Goal: Task Accomplishment & Management: Manage account settings

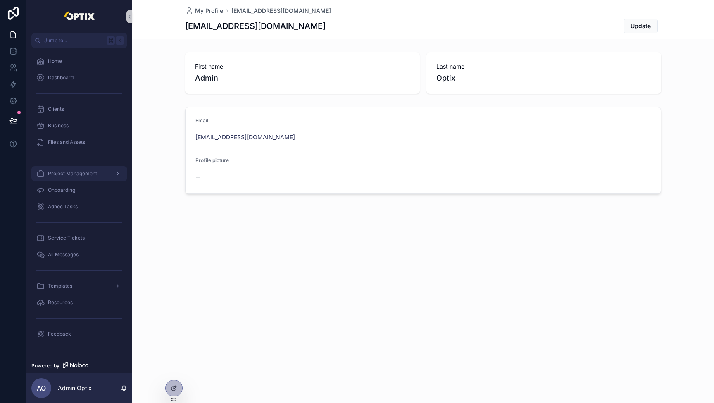
click at [67, 180] on link "Project Management" at bounding box center [79, 173] width 96 height 15
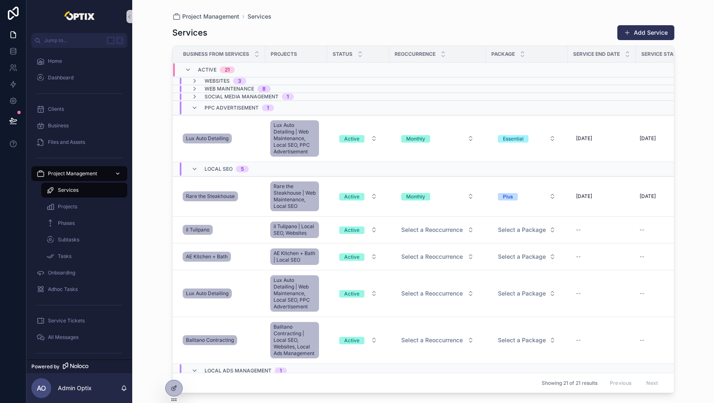
click at [83, 175] on span "Project Management" at bounding box center [72, 173] width 49 height 7
click at [194, 170] on icon "scrollable content" at bounding box center [194, 169] width 7 height 7
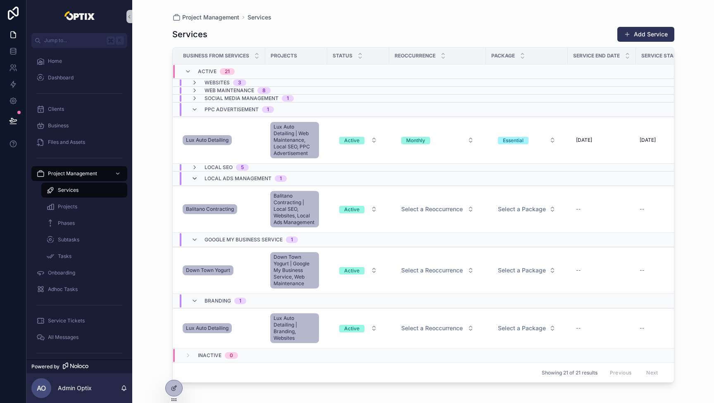
click at [194, 181] on icon "scrollable content" at bounding box center [194, 178] width 7 height 7
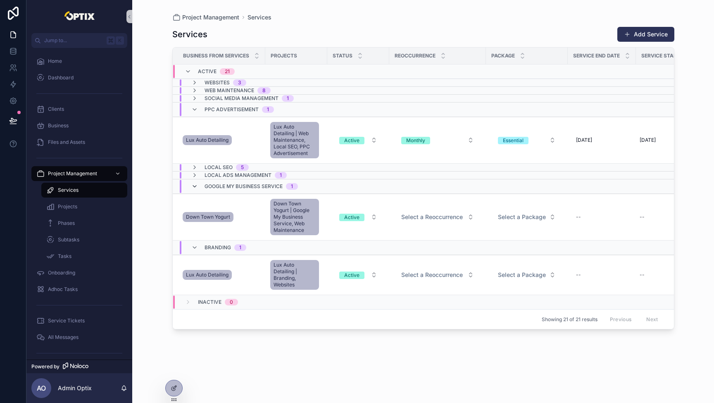
click at [195, 188] on icon "scrollable content" at bounding box center [194, 186] width 7 height 7
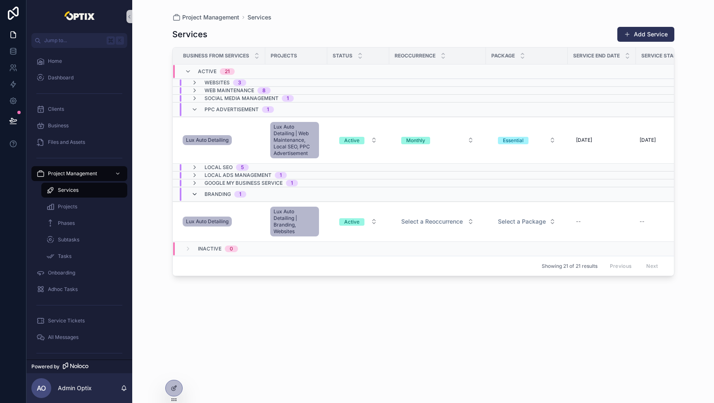
click at [195, 194] on icon "scrollable content" at bounding box center [194, 194] width 7 height 7
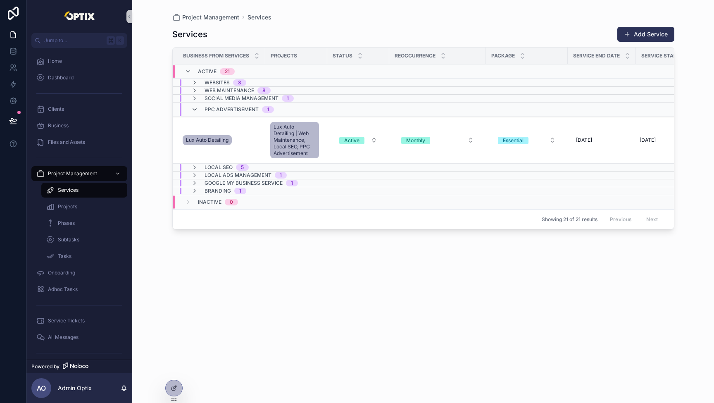
click at [195, 111] on icon "scrollable content" at bounding box center [194, 109] width 7 height 7
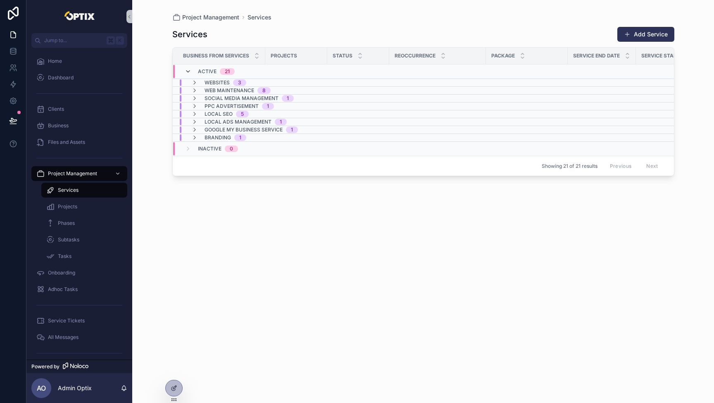
click at [185, 72] on icon "scrollable content" at bounding box center [188, 71] width 7 height 7
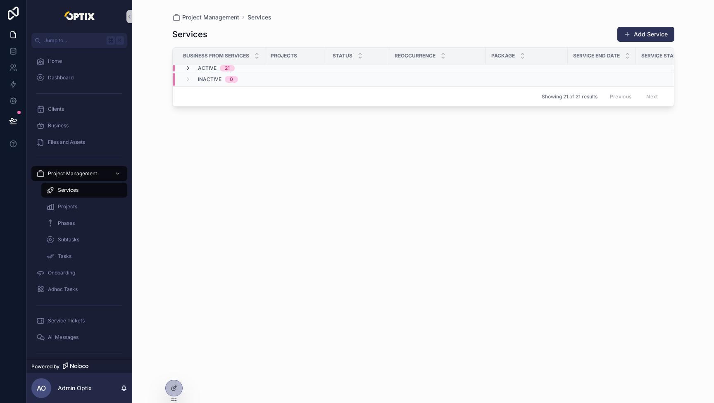
click at [186, 69] on icon "scrollable content" at bounding box center [188, 68] width 7 height 7
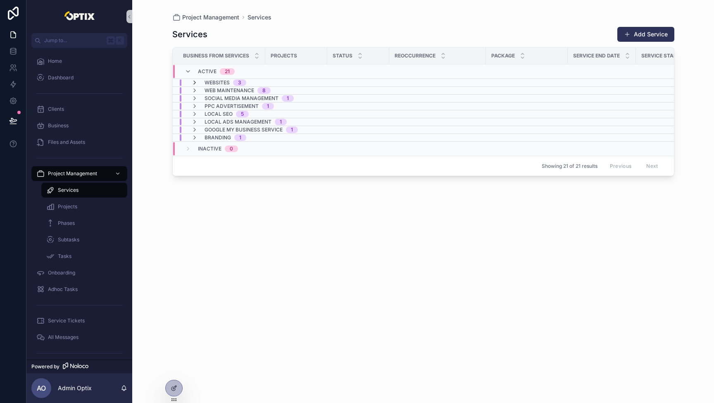
click at [197, 83] on icon "scrollable content" at bounding box center [194, 82] width 7 height 7
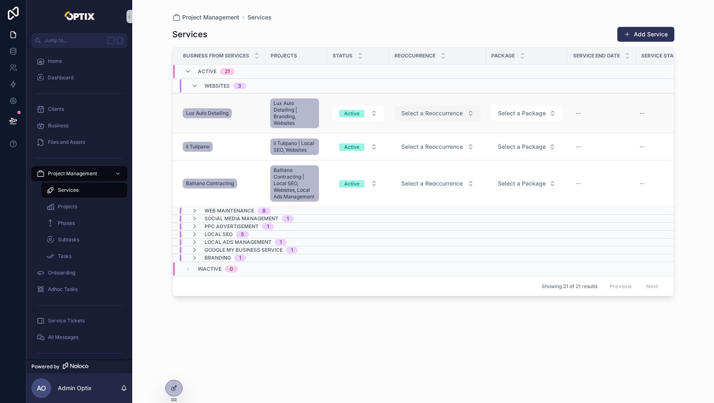
click at [460, 110] on span "Select a Reoccurrence" at bounding box center [432, 113] width 62 height 8
click at [449, 183] on span "Select a Reoccurrence" at bounding box center [432, 183] width 62 height 8
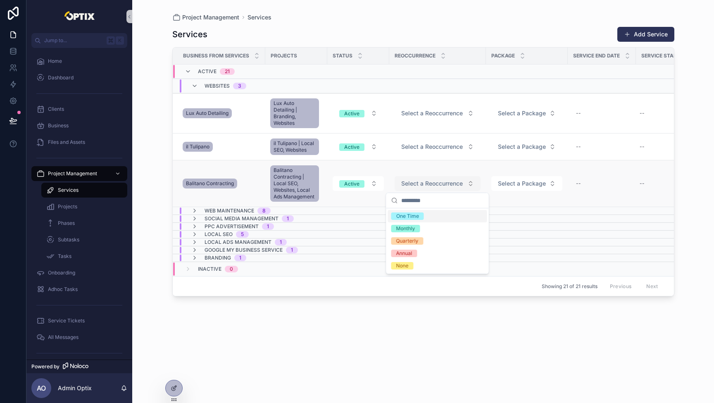
click at [449, 183] on span "Select a Reoccurrence" at bounding box center [432, 183] width 62 height 8
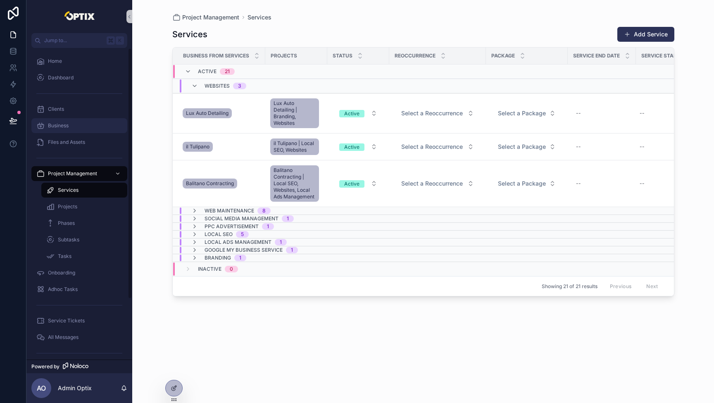
click at [54, 118] on link "Business" at bounding box center [79, 125] width 96 height 15
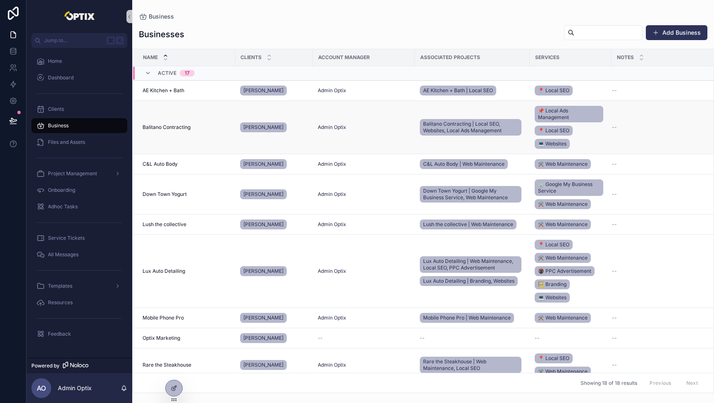
click at [348, 136] on td "Admin Optix" at bounding box center [364, 127] width 102 height 53
click at [175, 124] on span "Balitano Contracting" at bounding box center [167, 127] width 48 height 7
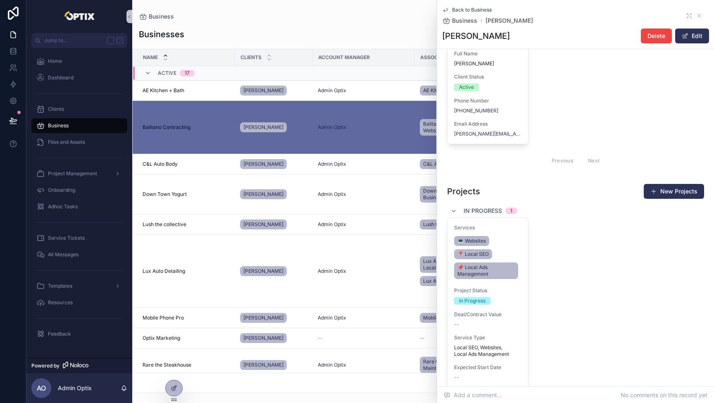
scroll to position [259, 0]
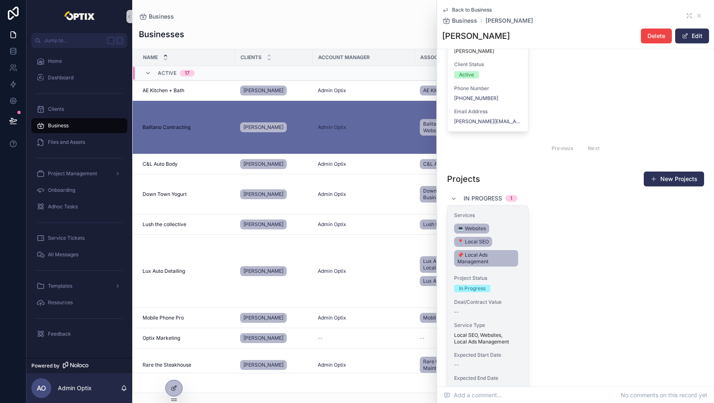
click at [480, 211] on div "Services 💻 Websites 📍 Local SEO 📌 Local Ads Management Project Status In Progre…" at bounding box center [488, 313] width 81 height 216
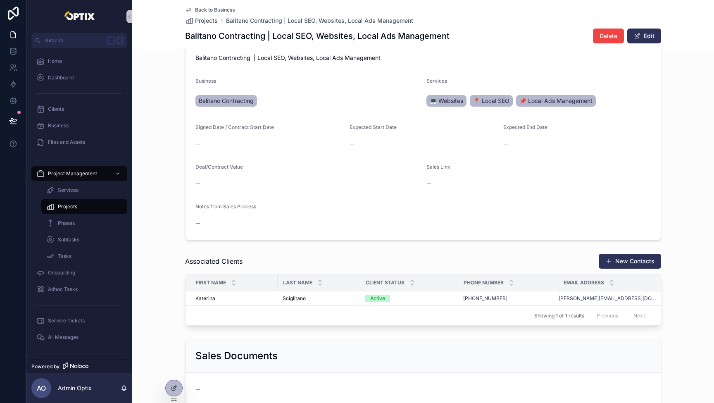
scroll to position [150, 0]
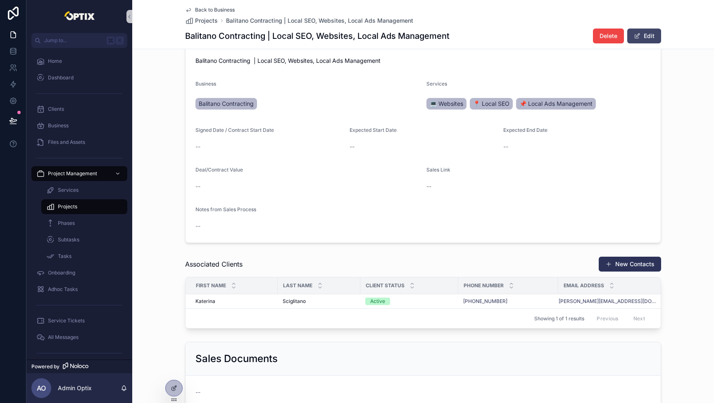
click at [642, 35] on button "Edit" at bounding box center [644, 36] width 34 height 15
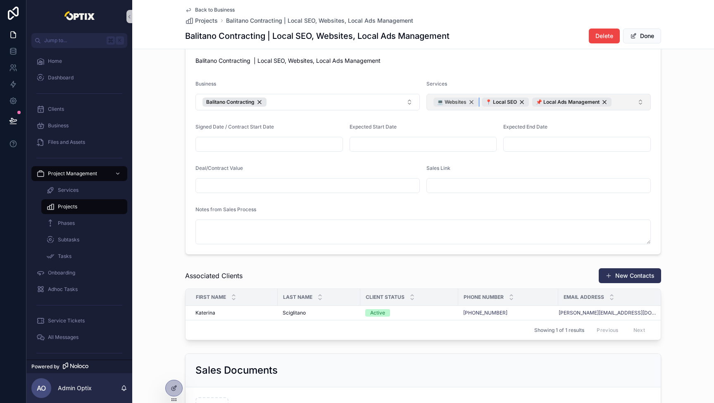
click at [471, 103] on div "💻 Websites" at bounding box center [456, 102] width 45 height 9
click at [601, 106] on button "📍 Local SEO 📌 Local Ads Management" at bounding box center [539, 102] width 224 height 17
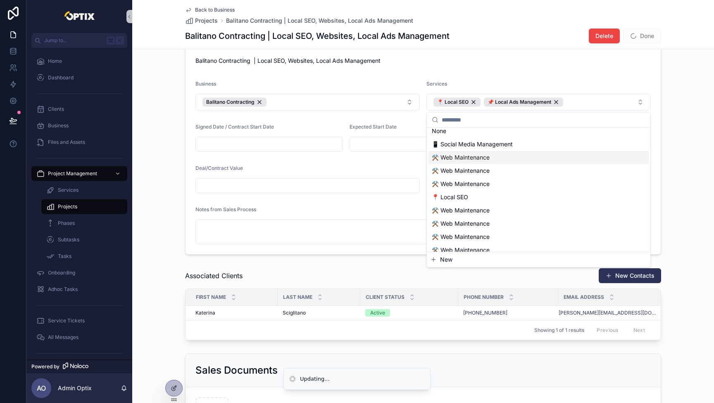
scroll to position [0, 0]
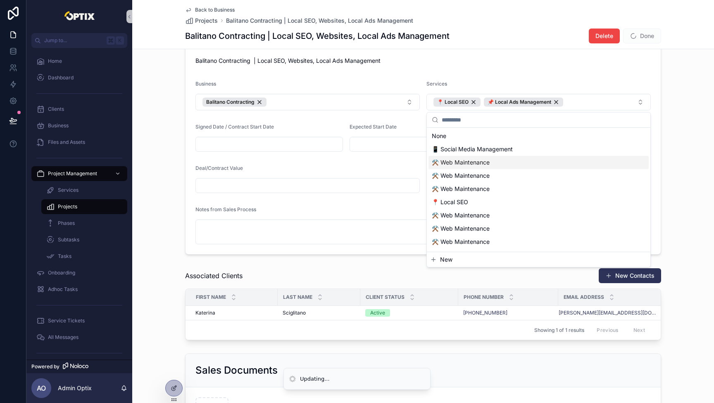
click at [520, 162] on div "⚒️ Web Maintenance" at bounding box center [539, 162] width 220 height 13
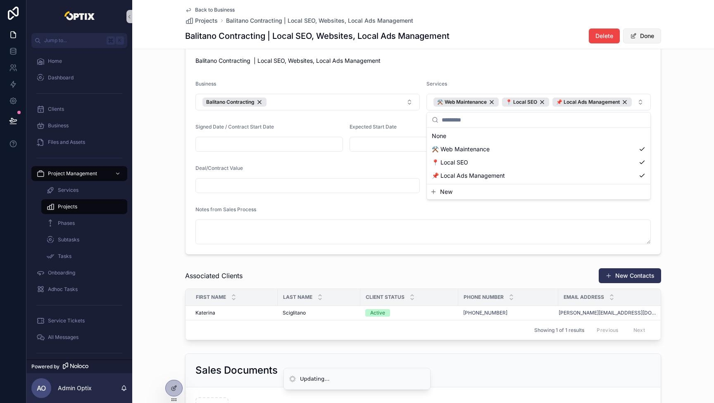
click at [647, 35] on button "Done" at bounding box center [642, 36] width 38 height 15
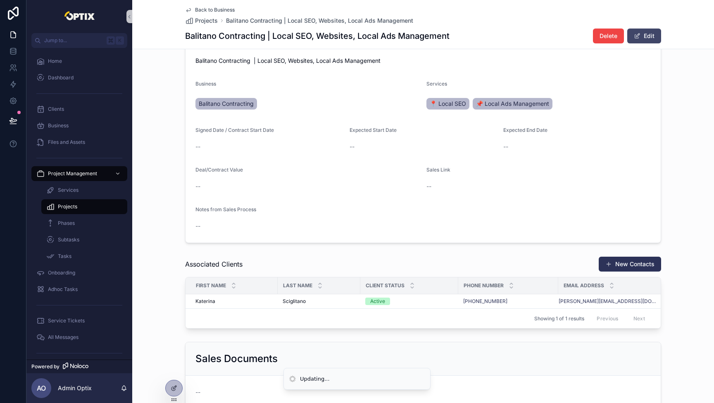
click at [645, 30] on button "Edit" at bounding box center [644, 36] width 34 height 15
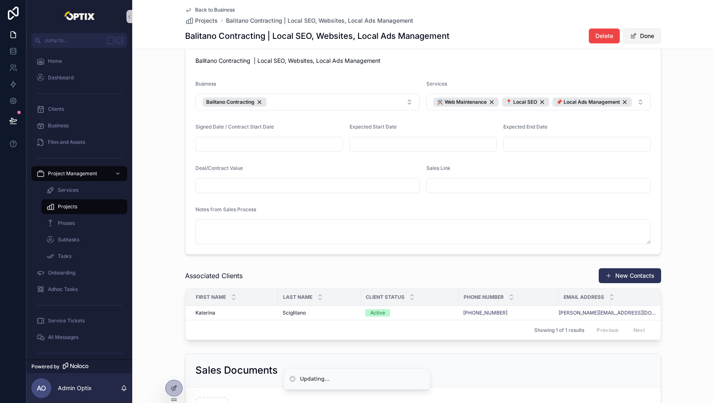
click at [646, 32] on button "Done" at bounding box center [642, 36] width 38 height 15
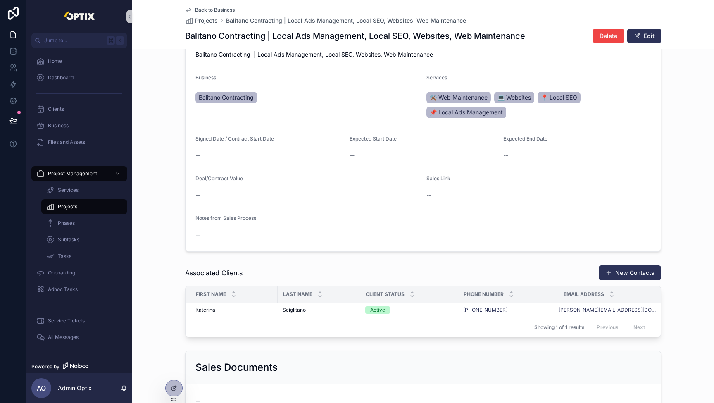
scroll to position [162, 0]
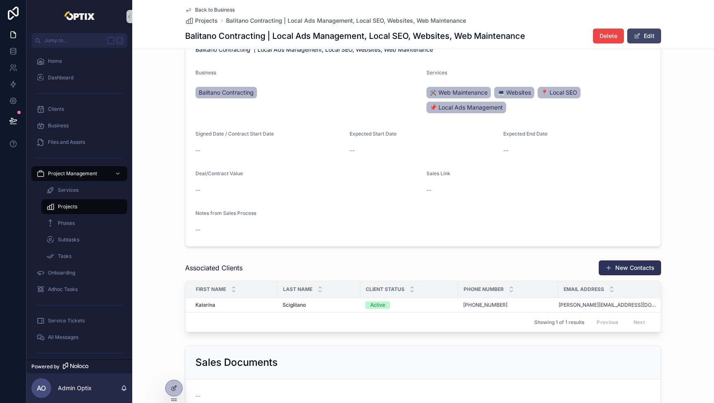
click at [648, 32] on button "Edit" at bounding box center [644, 36] width 34 height 15
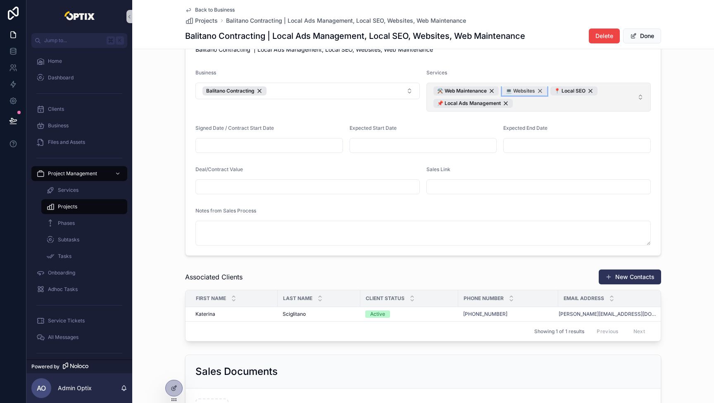
click at [541, 90] on div "💻 Websites" at bounding box center [524, 90] width 45 height 9
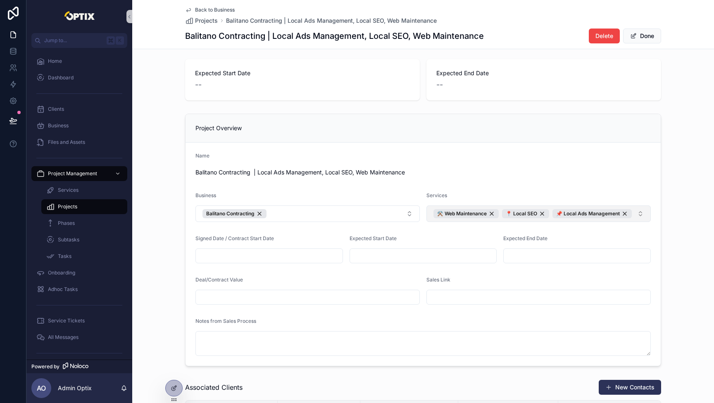
scroll to position [22, 0]
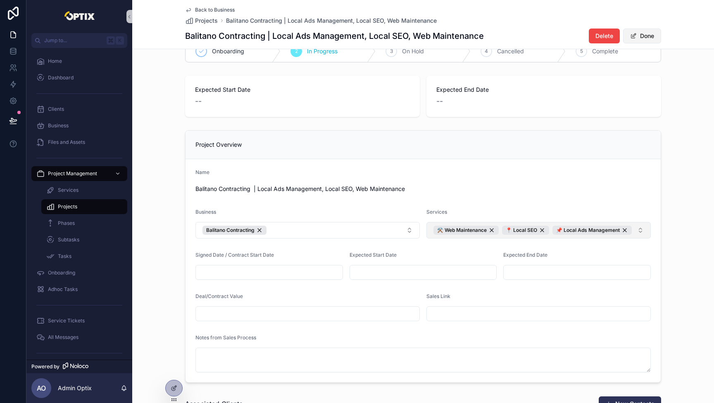
click at [643, 33] on button "Done" at bounding box center [642, 36] width 38 height 15
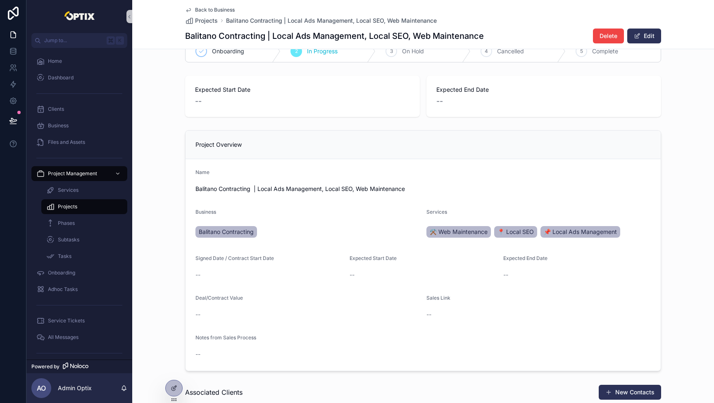
scroll to position [0, 0]
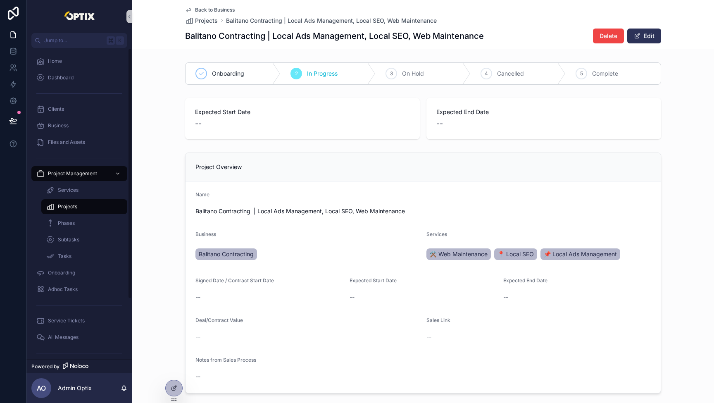
click at [74, 208] on span "Projects" at bounding box center [67, 206] width 19 height 7
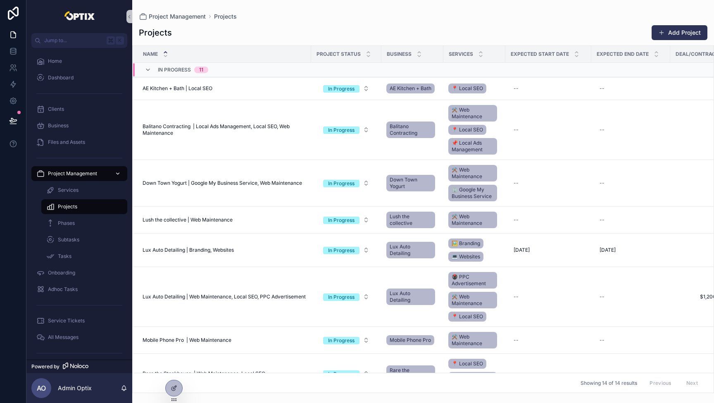
click at [63, 173] on span "Project Management" at bounding box center [72, 173] width 49 height 7
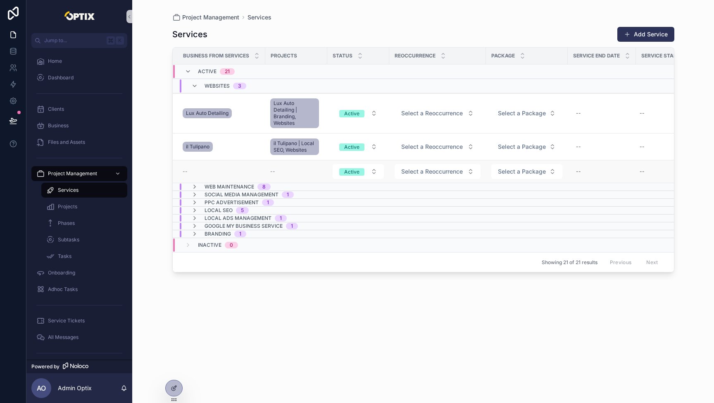
click at [239, 174] on div "--" at bounding box center [222, 171] width 78 height 7
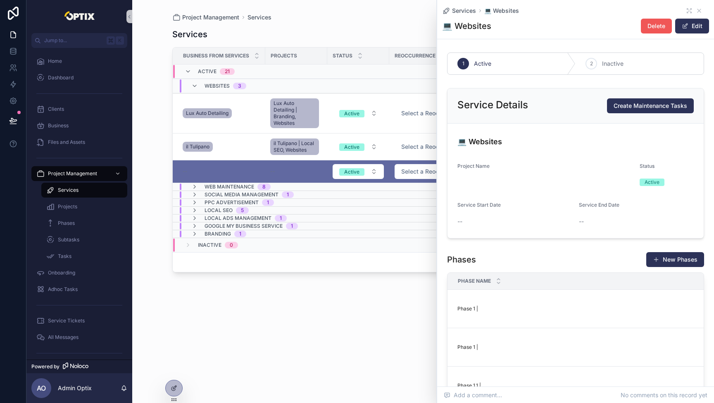
click at [660, 22] on span "Delete" at bounding box center [657, 26] width 18 height 8
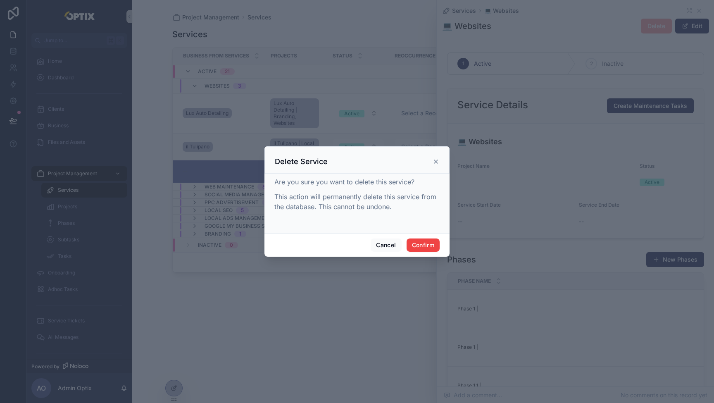
click at [434, 159] on icon at bounding box center [436, 161] width 7 height 7
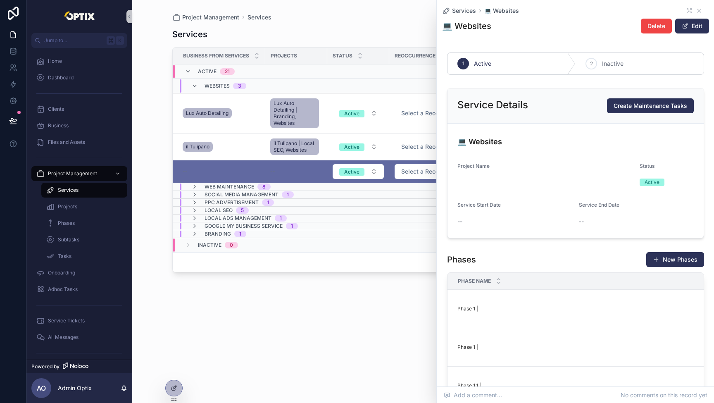
click at [338, 355] on div "Services Add Service Business from Services Projects Status Reoccurrence Packag…" at bounding box center [423, 207] width 502 height 372
click at [698, 11] on icon "scrollable content" at bounding box center [699, 10] width 7 height 7
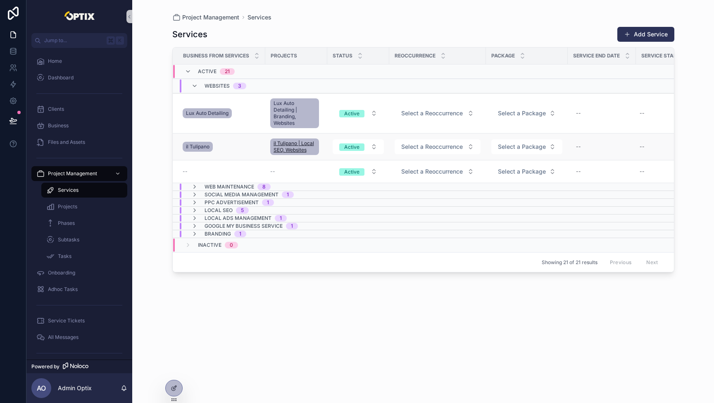
click at [287, 150] on span "il Tulipano | Local SEO, Websites" at bounding box center [295, 146] width 42 height 13
click at [254, 147] on div "il Tulipano" at bounding box center [222, 146] width 78 height 13
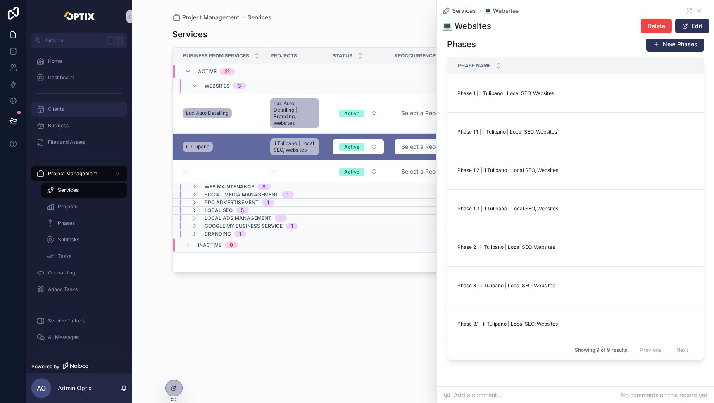
click at [58, 113] on div "Clients" at bounding box center [79, 109] width 86 height 13
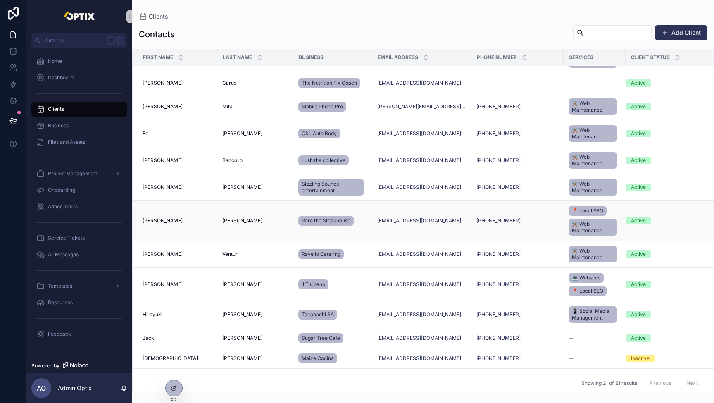
scroll to position [23, 0]
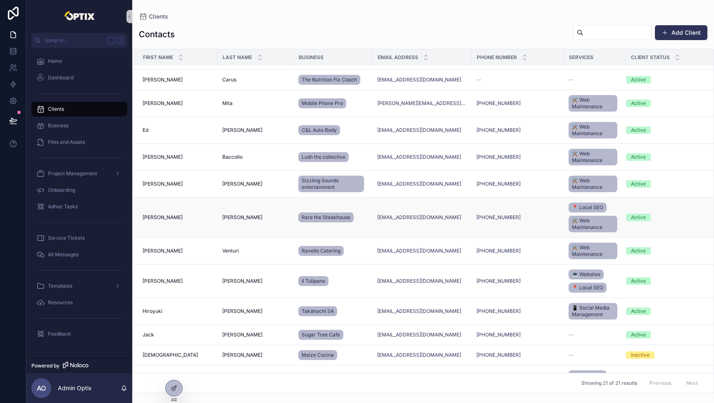
click at [225, 217] on span "[PERSON_NAME]" at bounding box center [242, 217] width 40 height 7
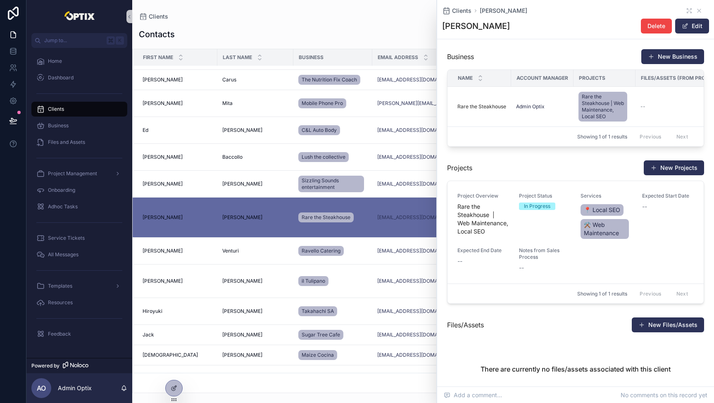
scroll to position [313, 0]
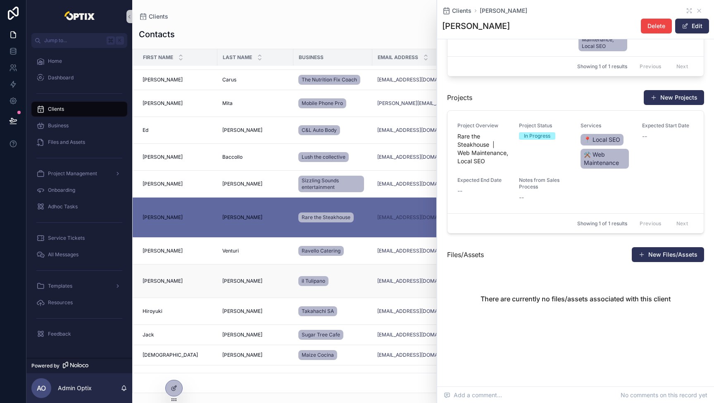
click at [233, 282] on span "[PERSON_NAME]" at bounding box center [242, 281] width 40 height 7
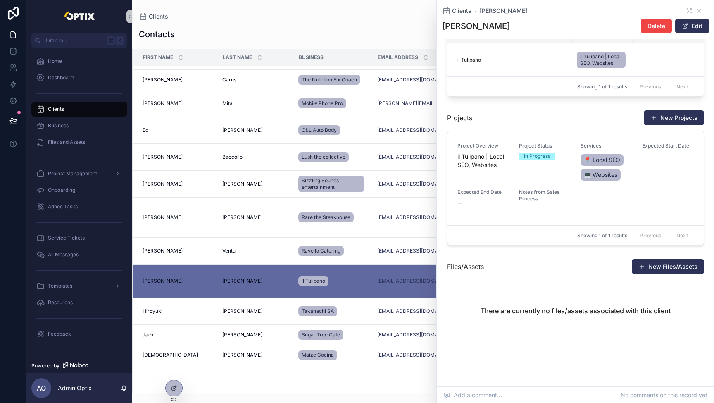
scroll to position [291, 0]
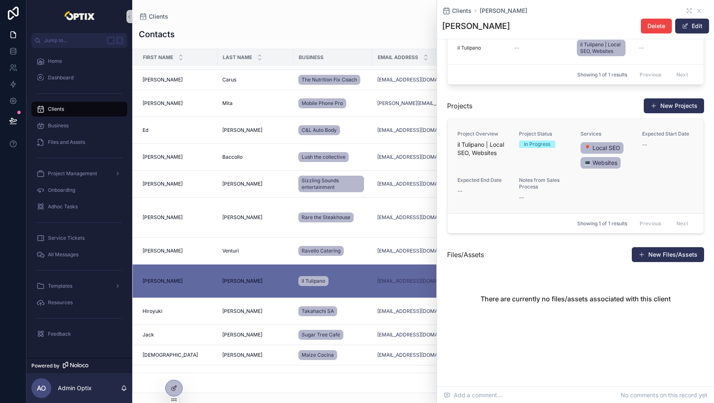
click at [471, 150] on span "il Tulipano | Local SEO, Websites" at bounding box center [484, 149] width 52 height 17
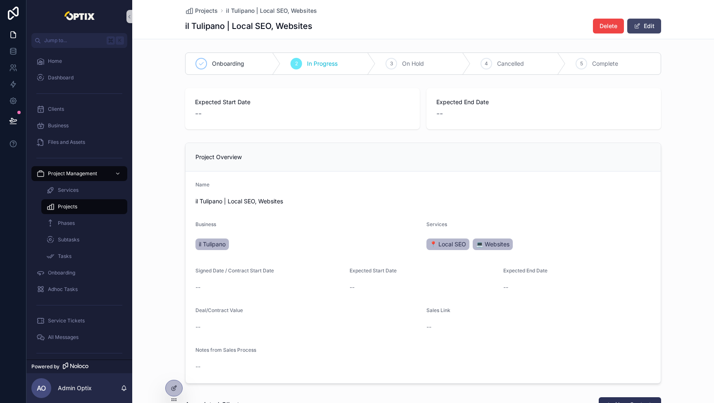
click at [645, 25] on button "Edit" at bounding box center [644, 26] width 34 height 15
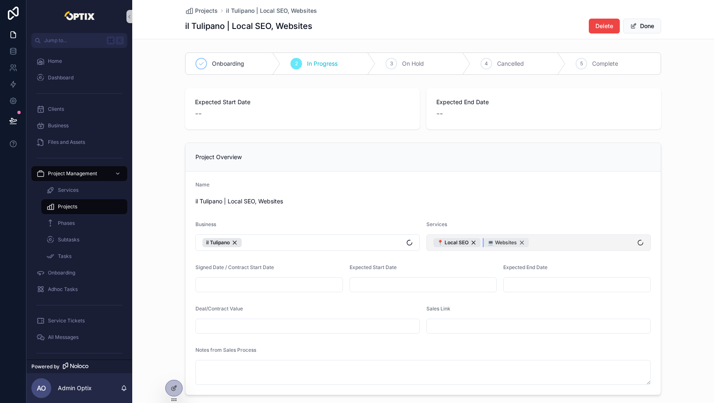
click at [520, 244] on div "💻 Websites" at bounding box center [506, 242] width 45 height 9
click at [539, 244] on button "📍 Local SEO" at bounding box center [539, 242] width 224 height 17
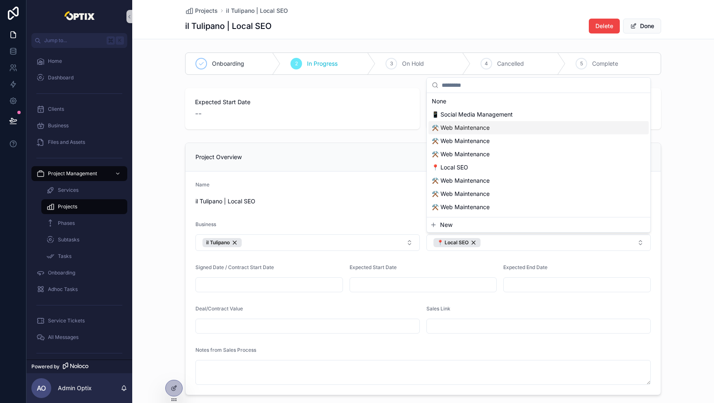
click at [482, 129] on span "⚒️ Web Maintenance" at bounding box center [461, 128] width 58 height 8
click at [683, 271] on div "Project Overview Name il Tulipano | Local SEO Business il Tulipano Services ⚒️ …" at bounding box center [423, 268] width 582 height 259
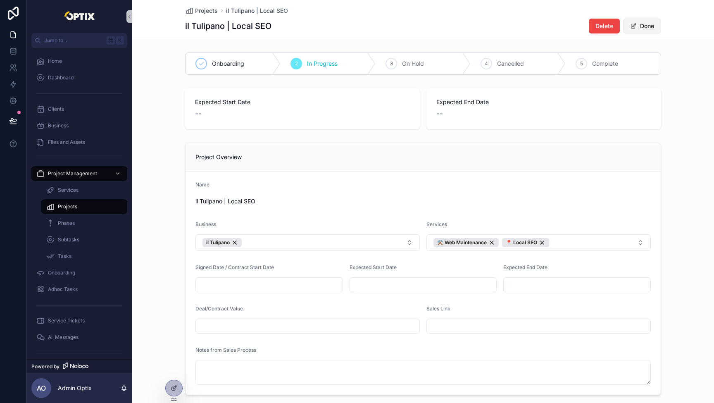
click at [646, 30] on button "Done" at bounding box center [642, 26] width 38 height 15
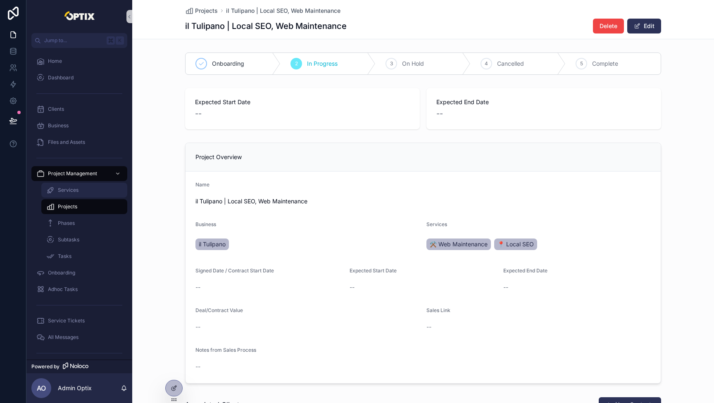
click at [68, 188] on span "Services" at bounding box center [68, 190] width 21 height 7
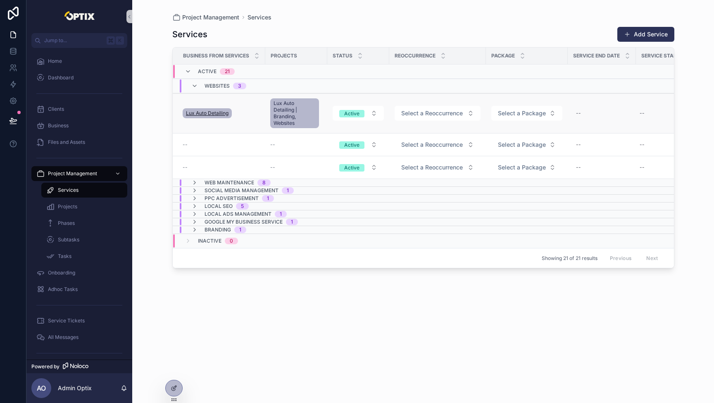
click at [210, 108] on link "Lux Auto Detailing" at bounding box center [207, 113] width 49 height 10
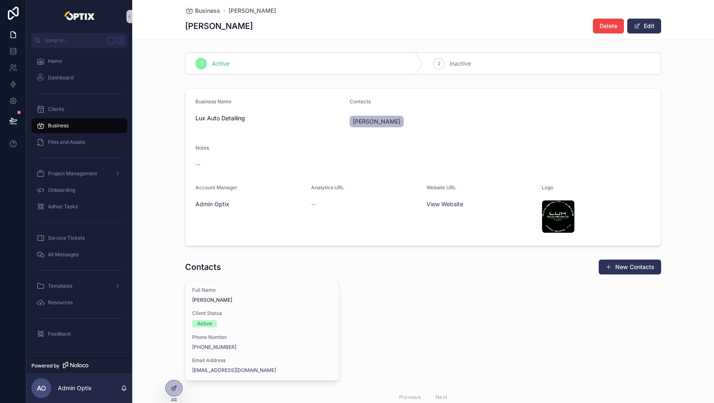
click at [49, 123] on span "Business" at bounding box center [58, 125] width 21 height 7
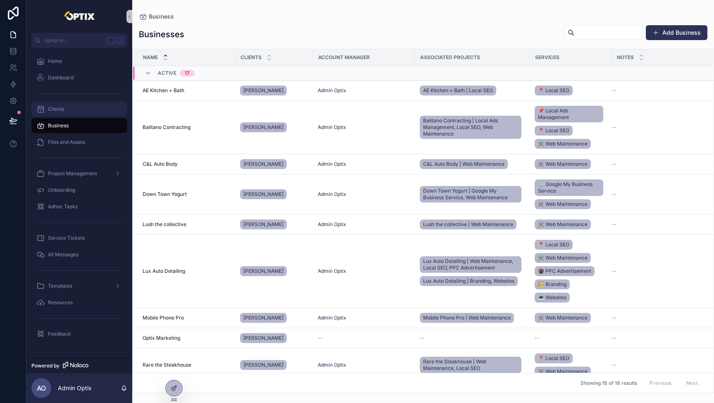
click at [53, 112] on span "Clients" at bounding box center [56, 109] width 16 height 7
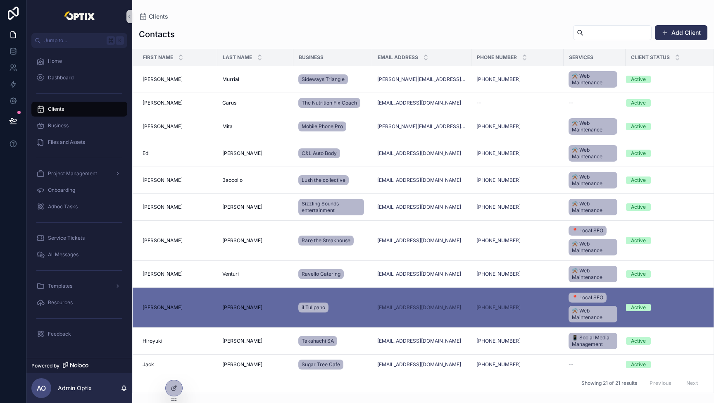
click at [71, 182] on div "Onboarding" at bounding box center [79, 190] width 106 height 17
click at [71, 177] on div "Project Management" at bounding box center [79, 173] width 86 height 13
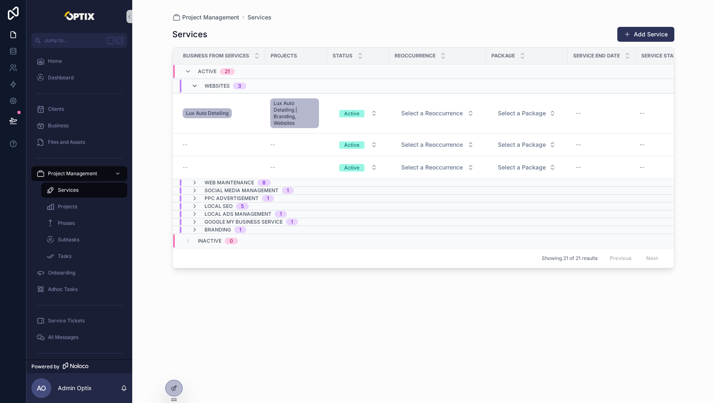
click at [192, 86] on icon "scrollable content" at bounding box center [194, 86] width 7 height 7
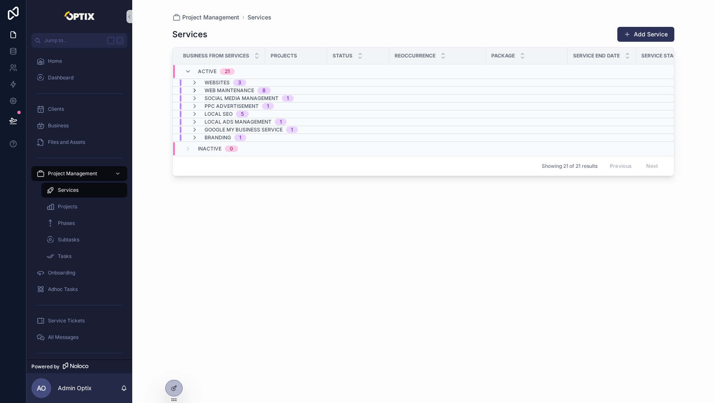
click at [195, 91] on icon "scrollable content" at bounding box center [194, 90] width 7 height 7
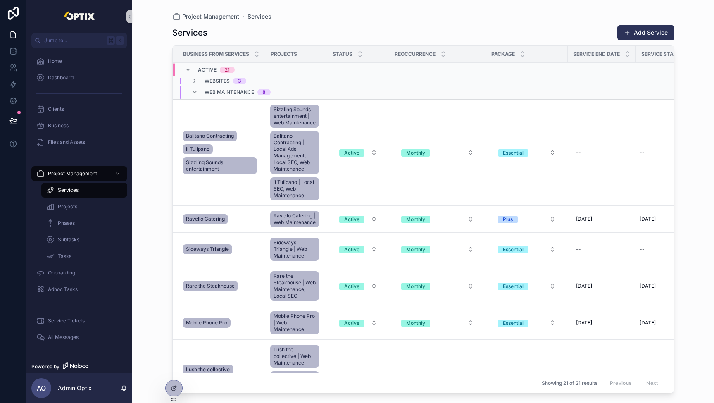
click at [189, 91] on div "Web Maintenance 8" at bounding box center [230, 92] width 99 height 13
